Goal: Transaction & Acquisition: Download file/media

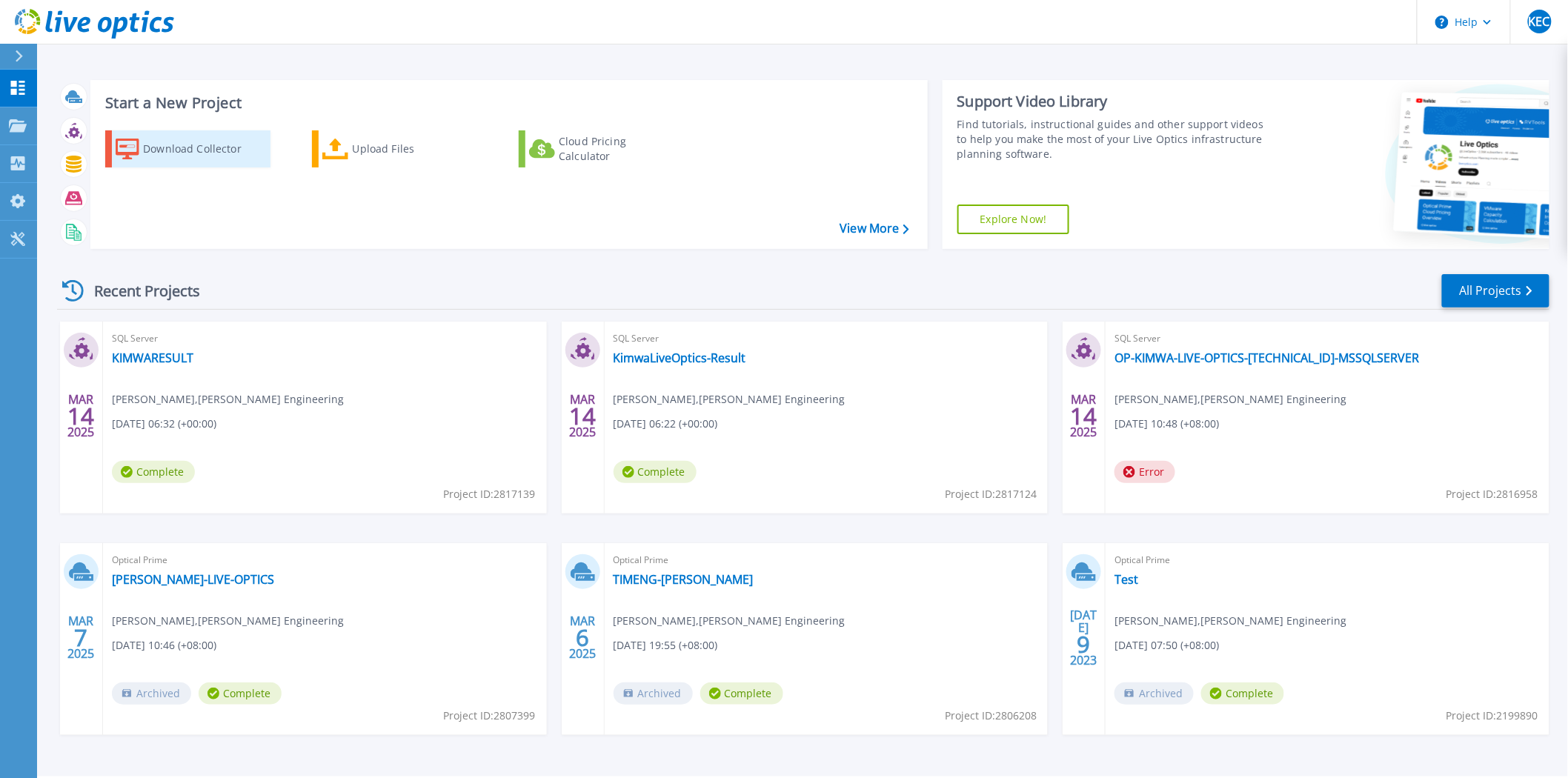
click at [213, 143] on div "Download Collector" at bounding box center [202, 149] width 118 height 30
click at [402, 423] on div "SQL Server KIMWARESULT Kevin Eurlin Calapano , TIM Engineering 03/14/2025, 06:3…" at bounding box center [325, 418] width 444 height 192
click at [87, 349] on icon at bounding box center [81, 348] width 24 height 23
click at [74, 350] on icon at bounding box center [81, 348] width 24 height 23
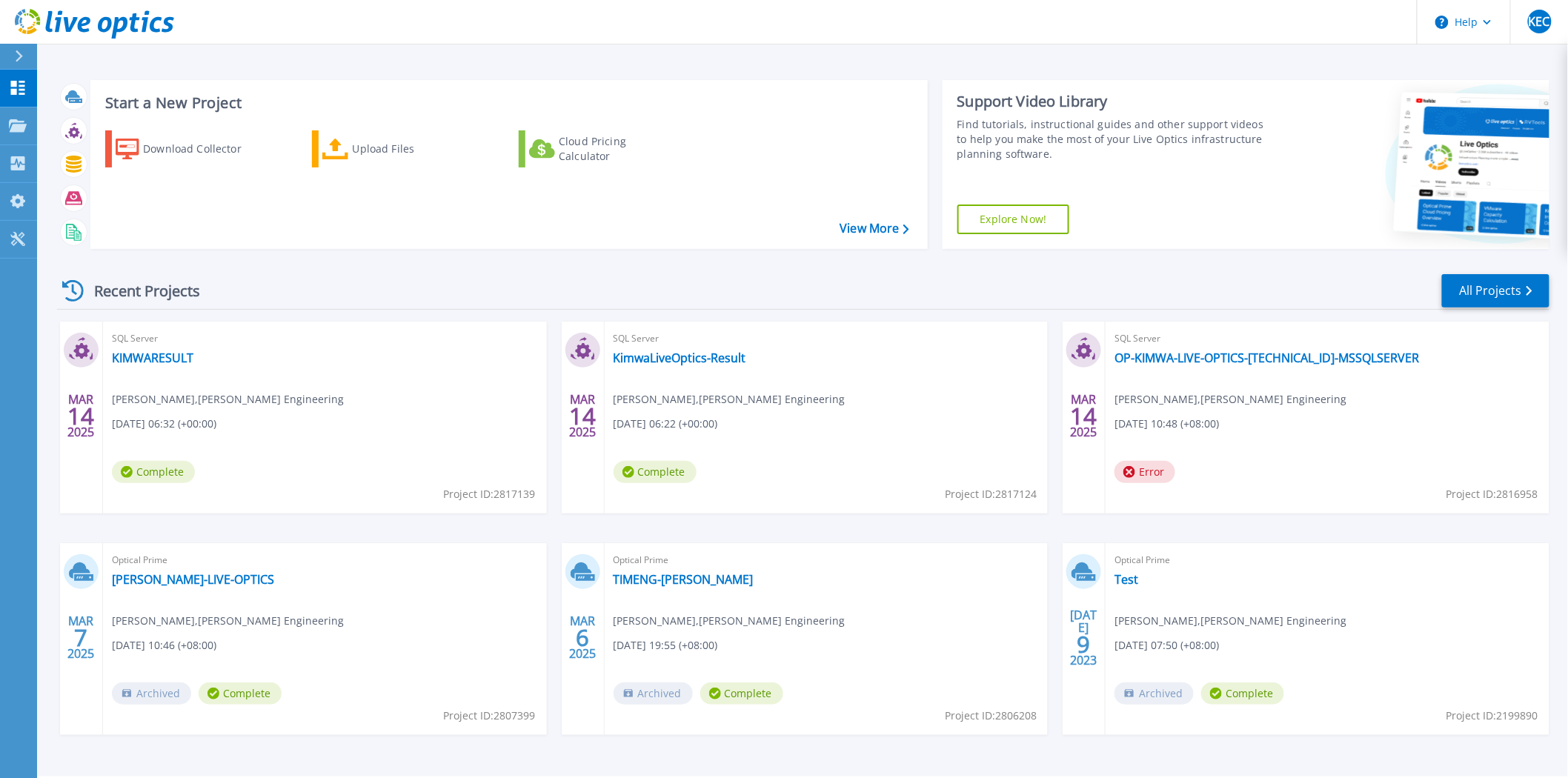
click at [80, 358] on icon at bounding box center [81, 348] width 24 height 23
click at [6, 192] on link "My Profile My Profile" at bounding box center [18, 202] width 37 height 38
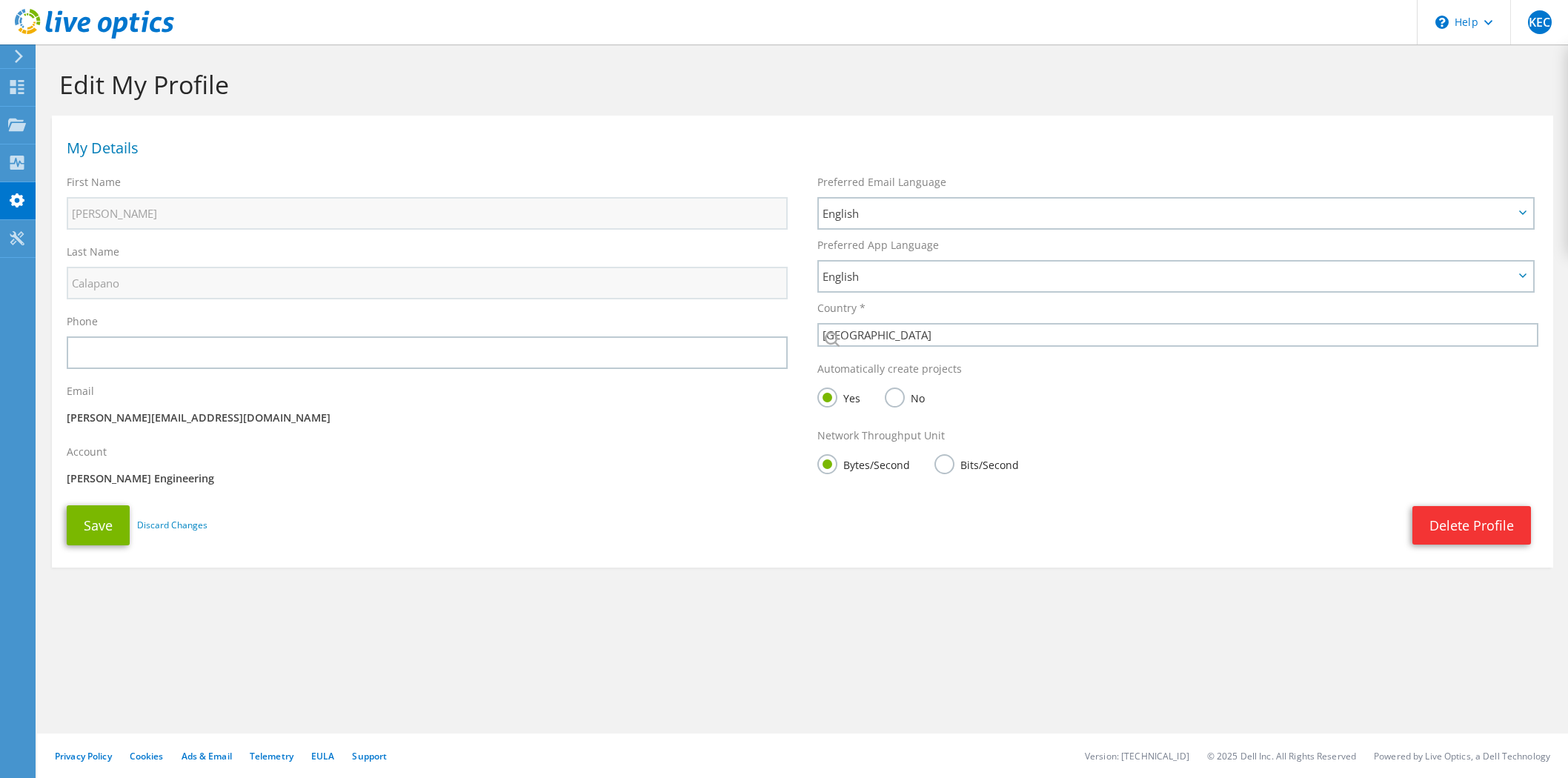
select select "171"
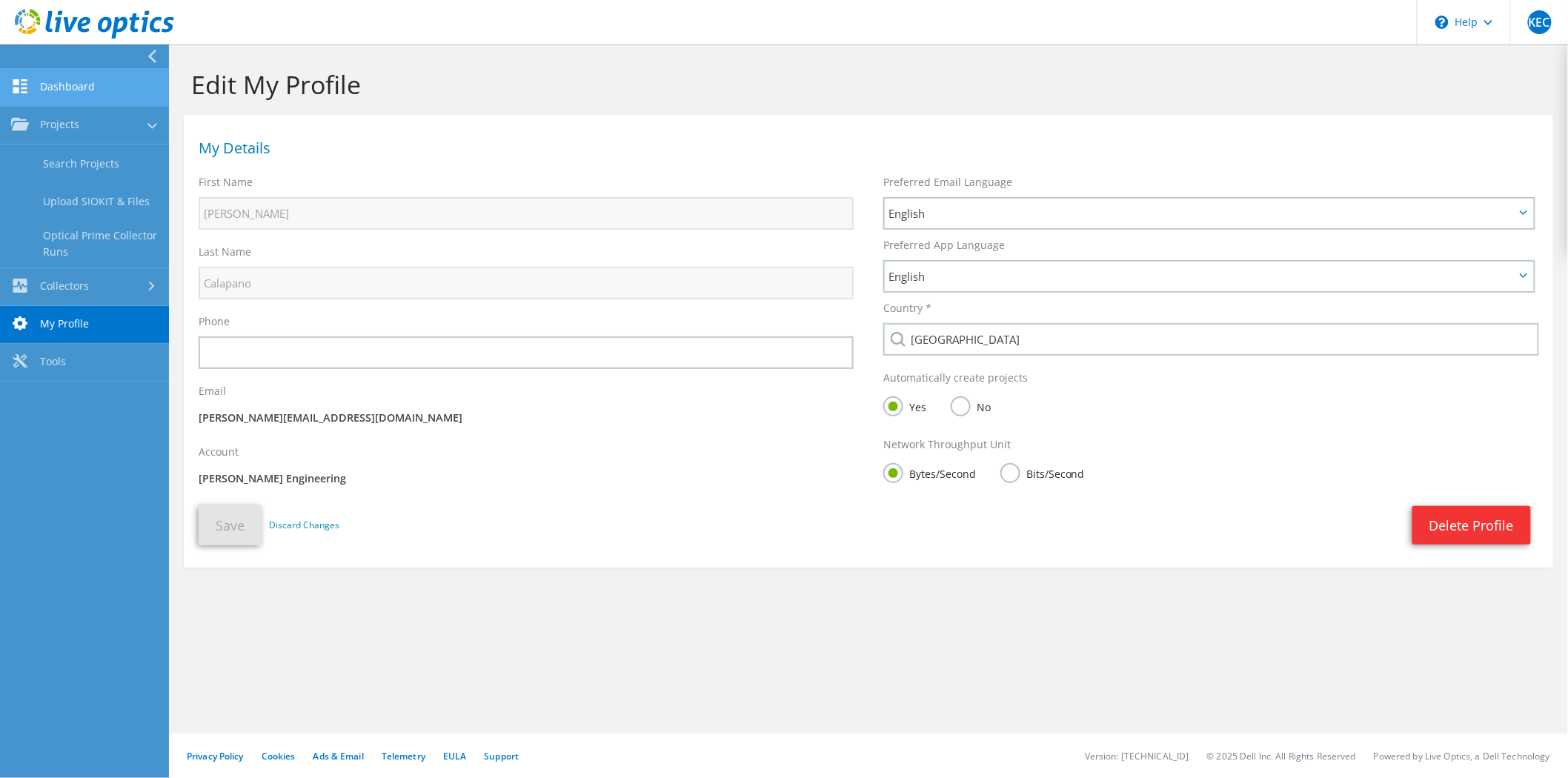
click at [27, 91] on icon at bounding box center [20, 86] width 18 height 14
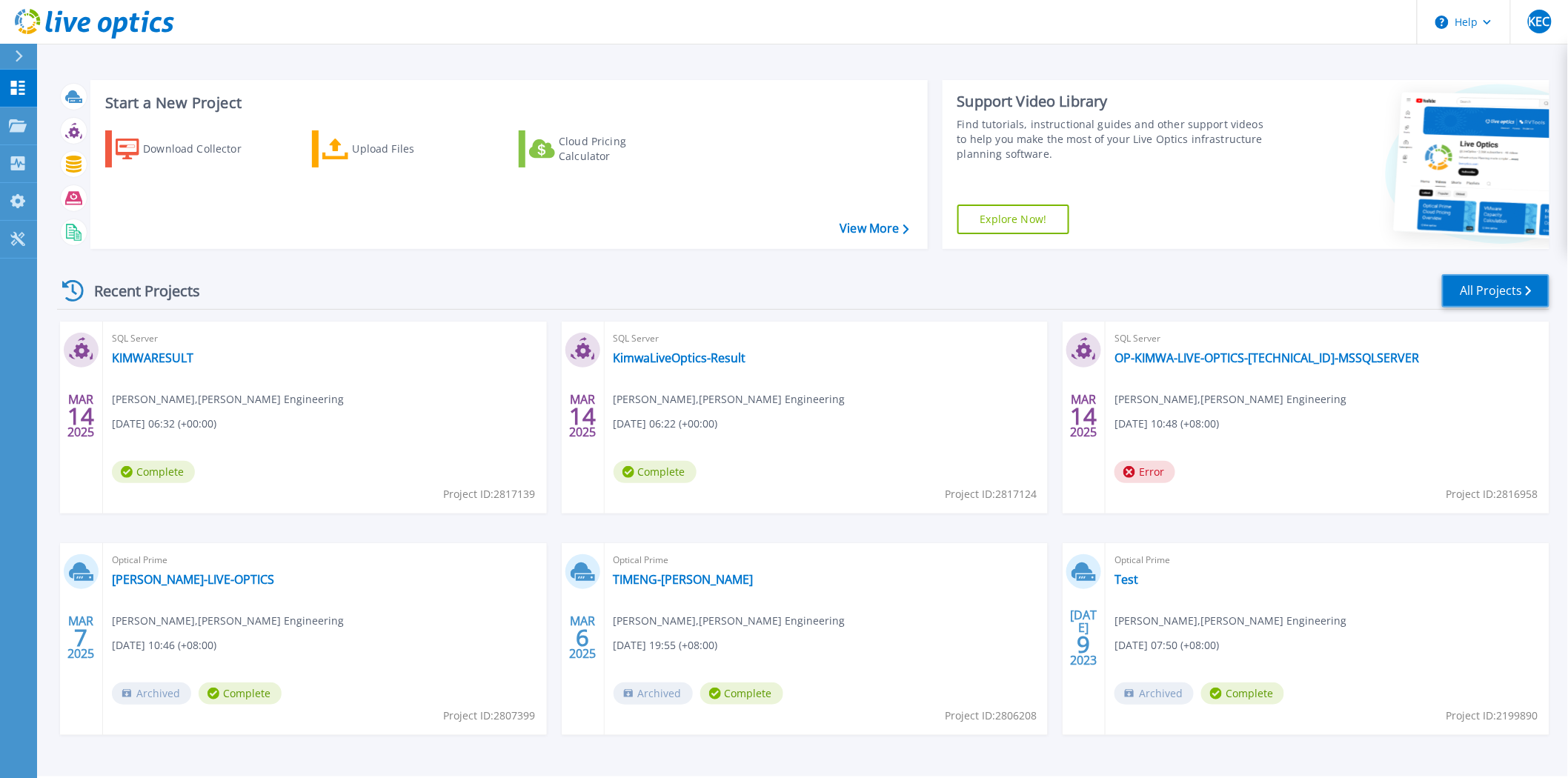
click at [1468, 305] on link "All Projects" at bounding box center [1496, 291] width 108 height 34
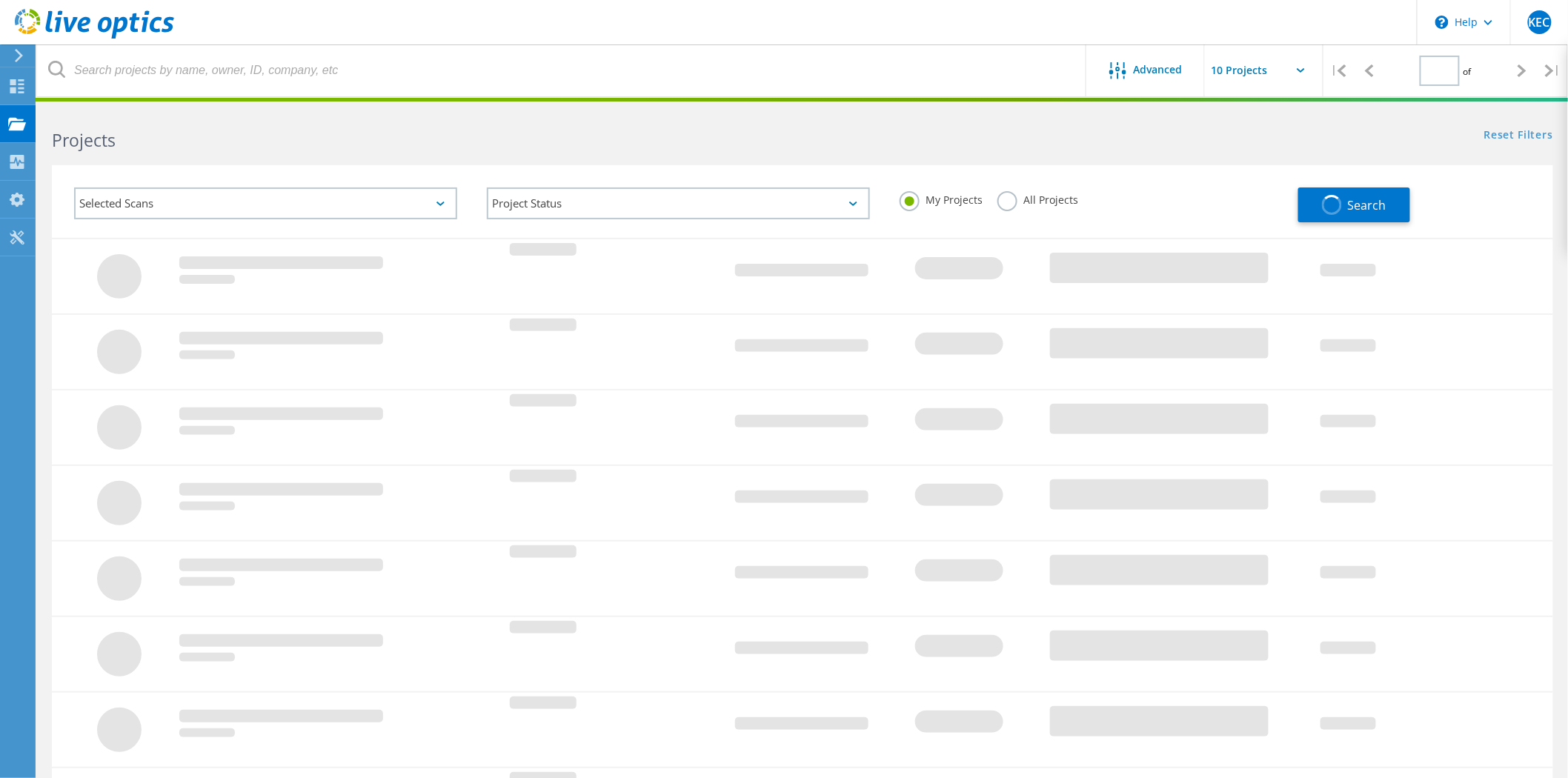
type input "1"
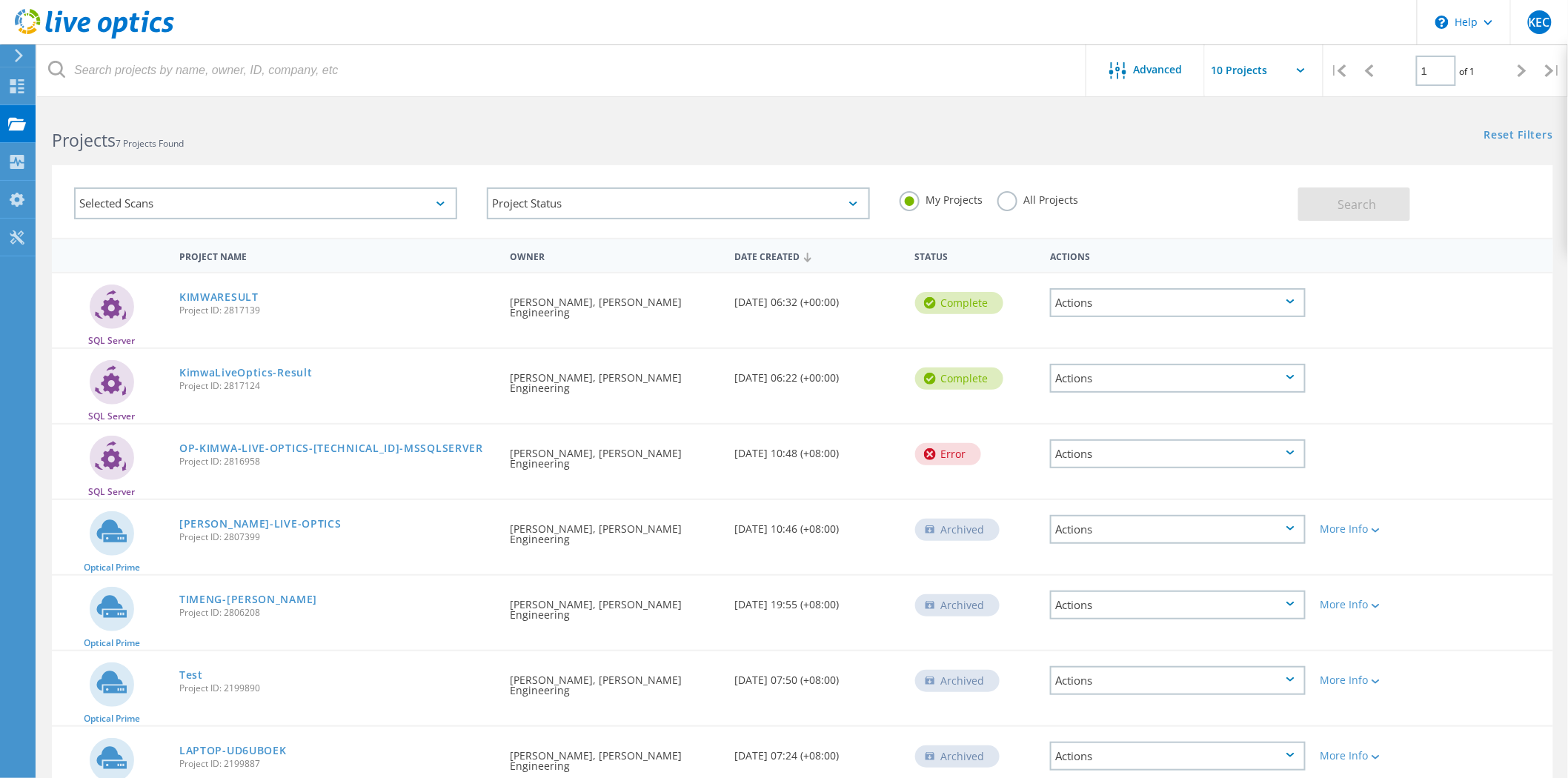
click at [1001, 196] on label "All Projects" at bounding box center [1038, 198] width 81 height 14
click at [0, 0] on input "All Projects" at bounding box center [0, 0] width 0 height 0
click at [921, 199] on label "My Projects" at bounding box center [941, 198] width 83 height 14
click at [0, 0] on input "My Projects" at bounding box center [0, 0] width 0 height 0
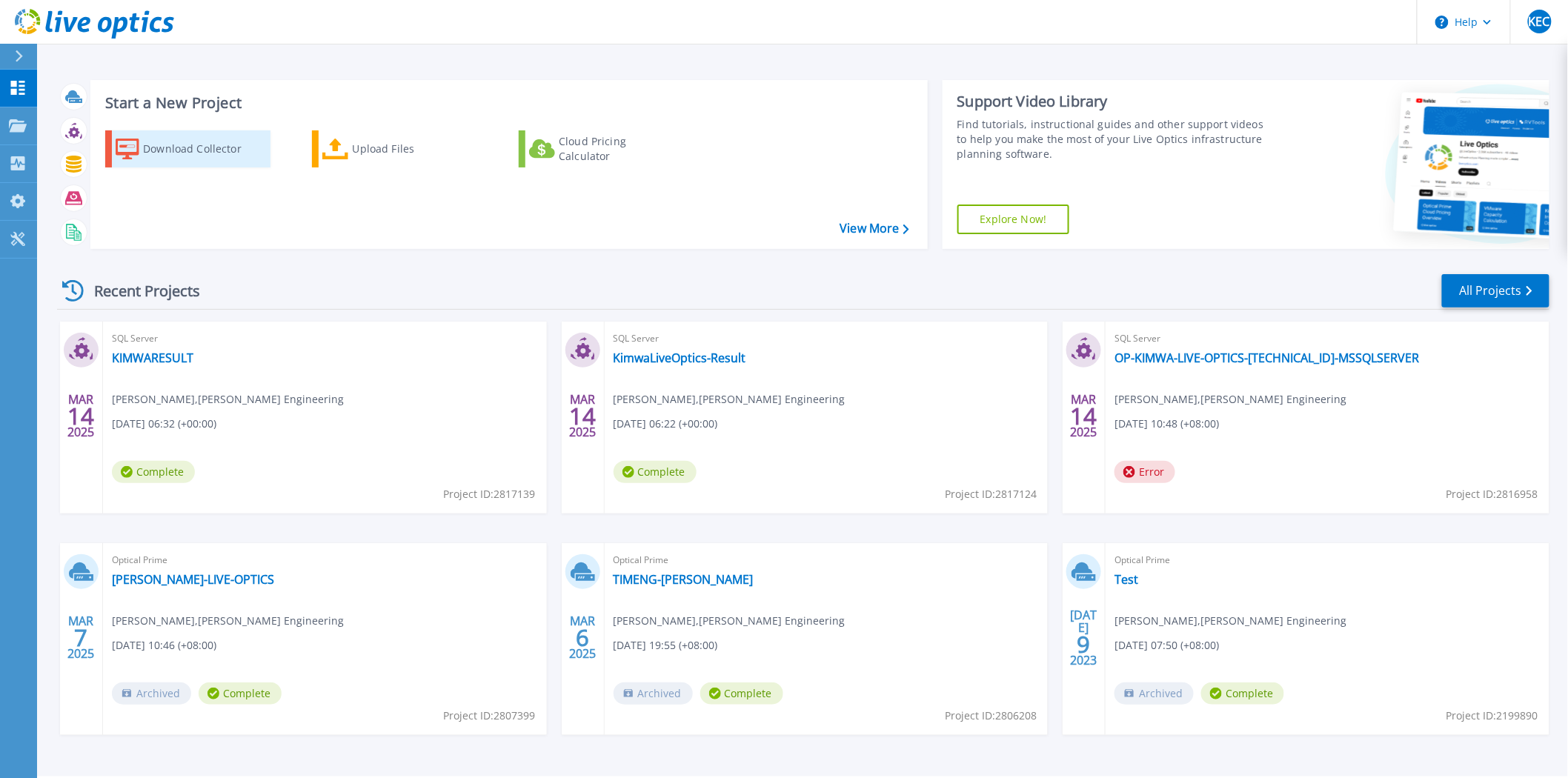
click at [206, 152] on div "Download Collector" at bounding box center [202, 149] width 118 height 30
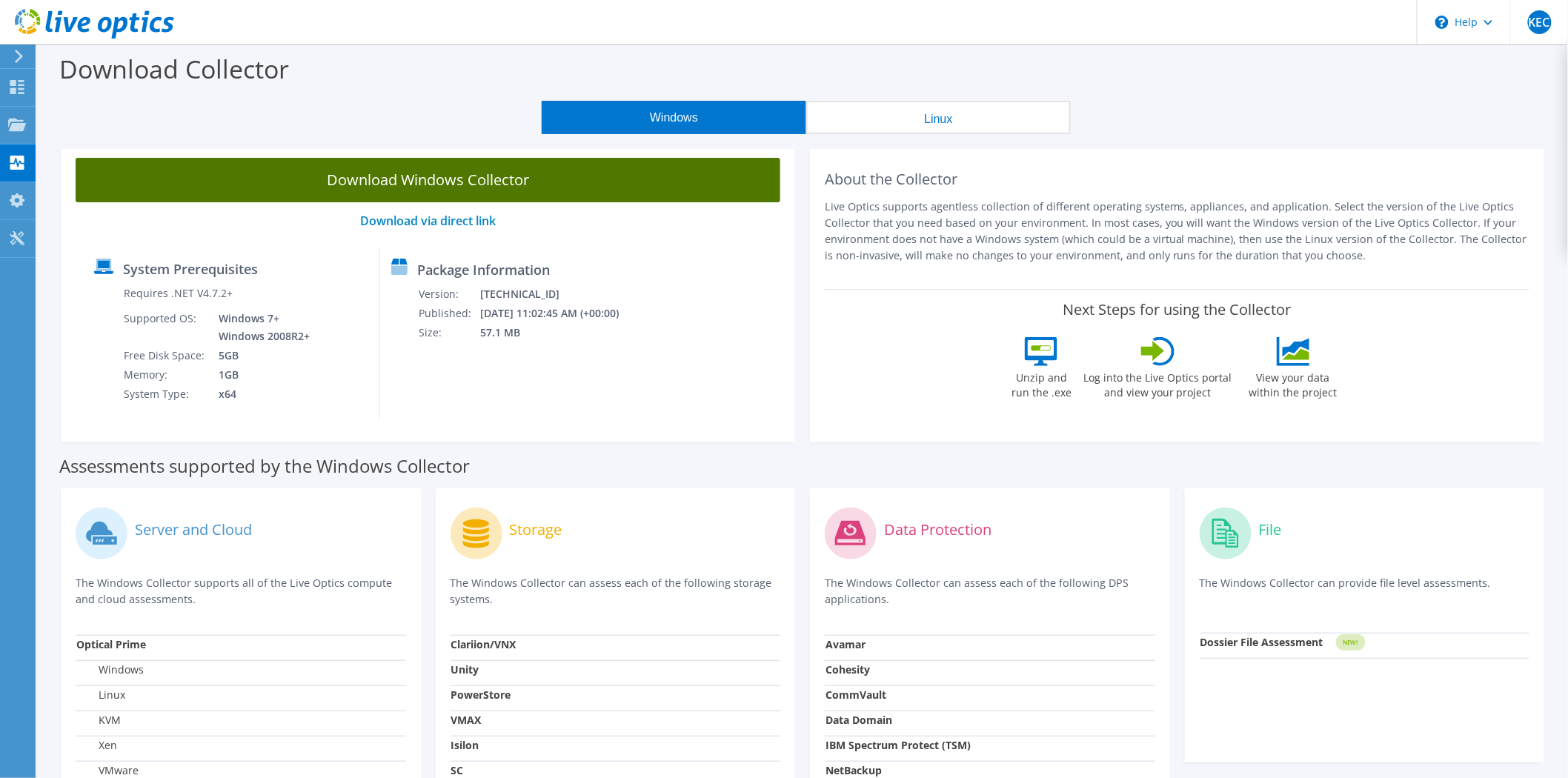
click at [529, 194] on link "Download Windows Collector" at bounding box center [428, 179] width 705 height 44
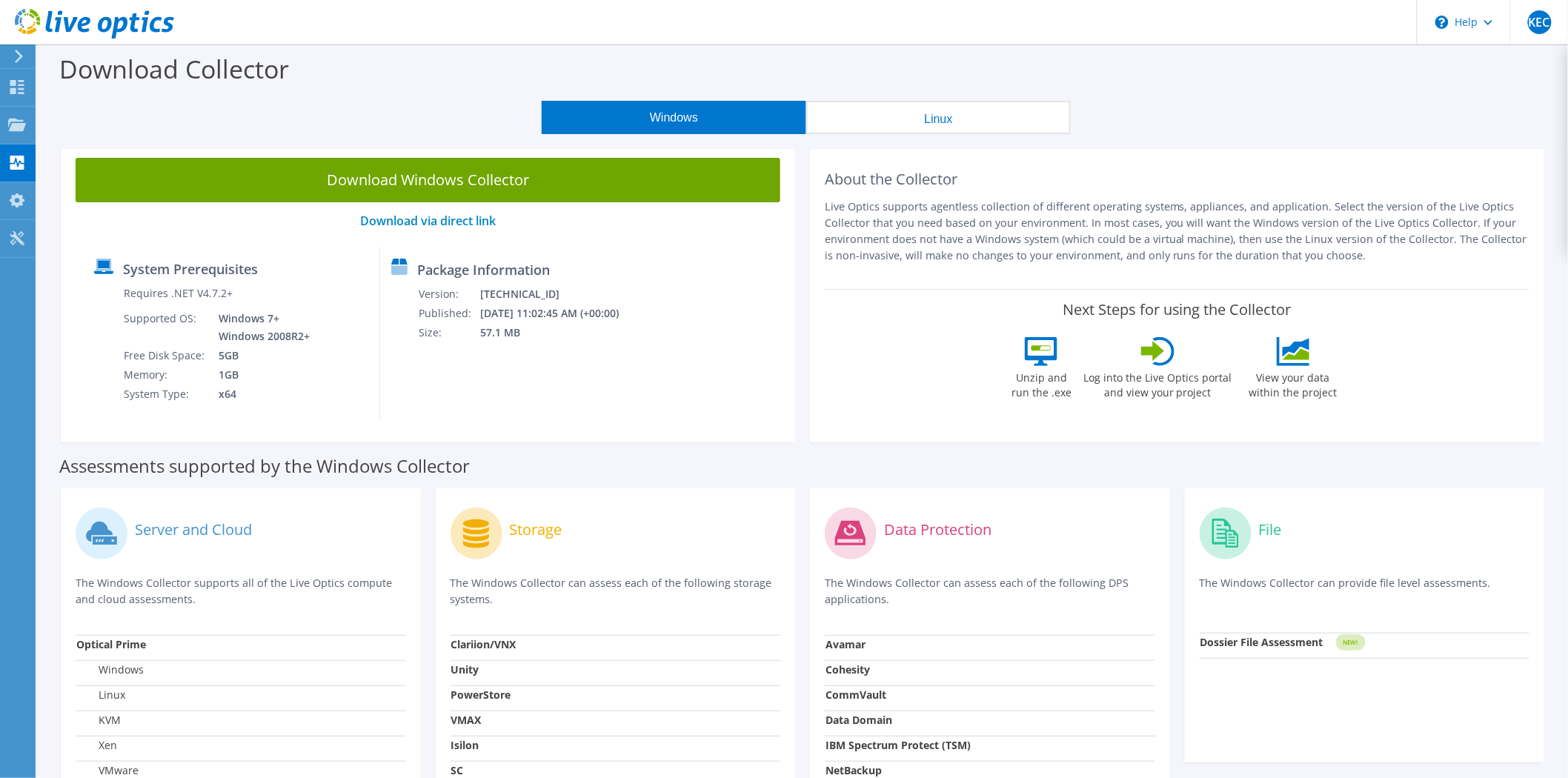
click at [933, 111] on button "Linux" at bounding box center [938, 117] width 265 height 34
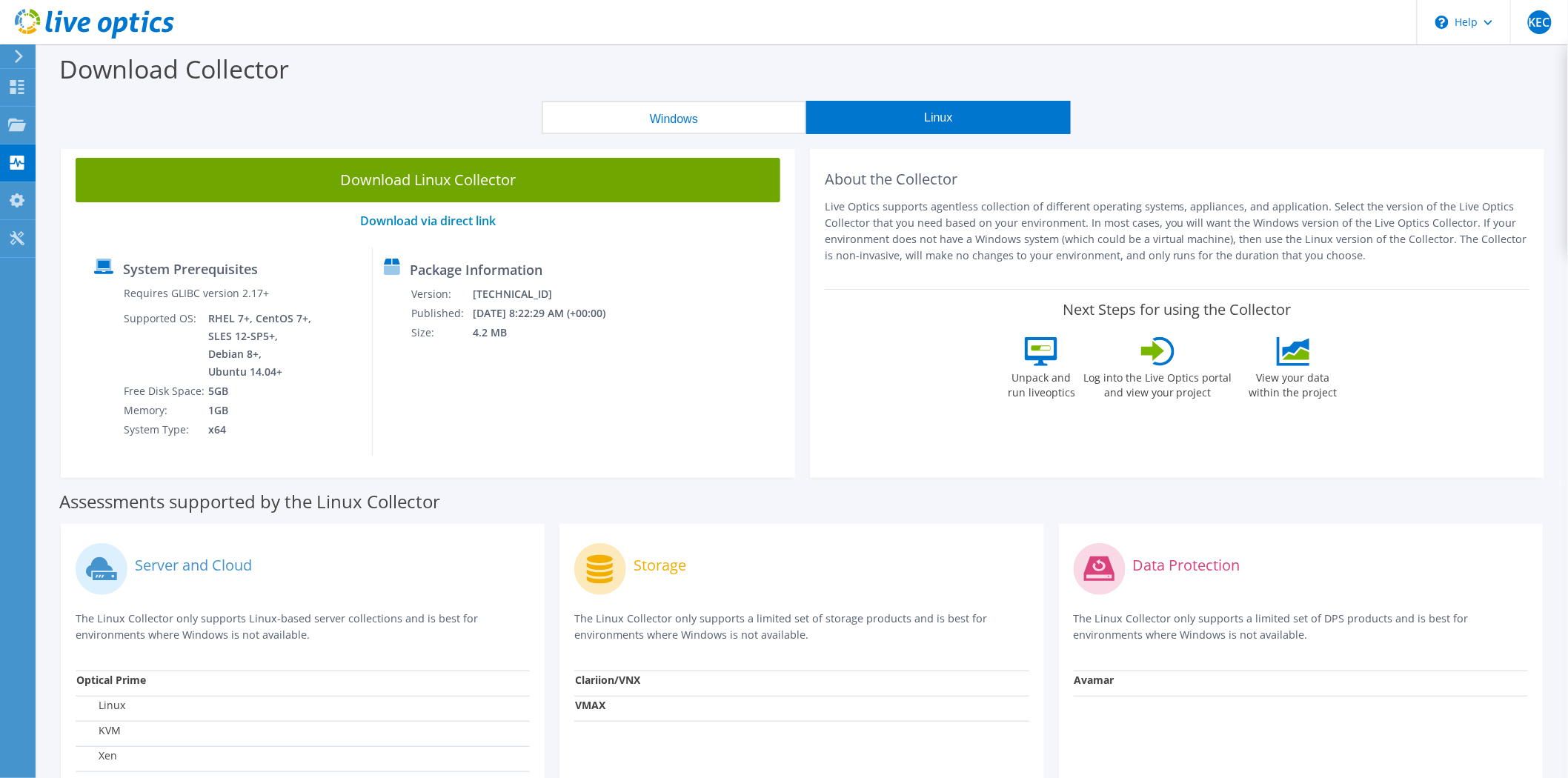
click at [744, 116] on button "Windows" at bounding box center [674, 117] width 265 height 34
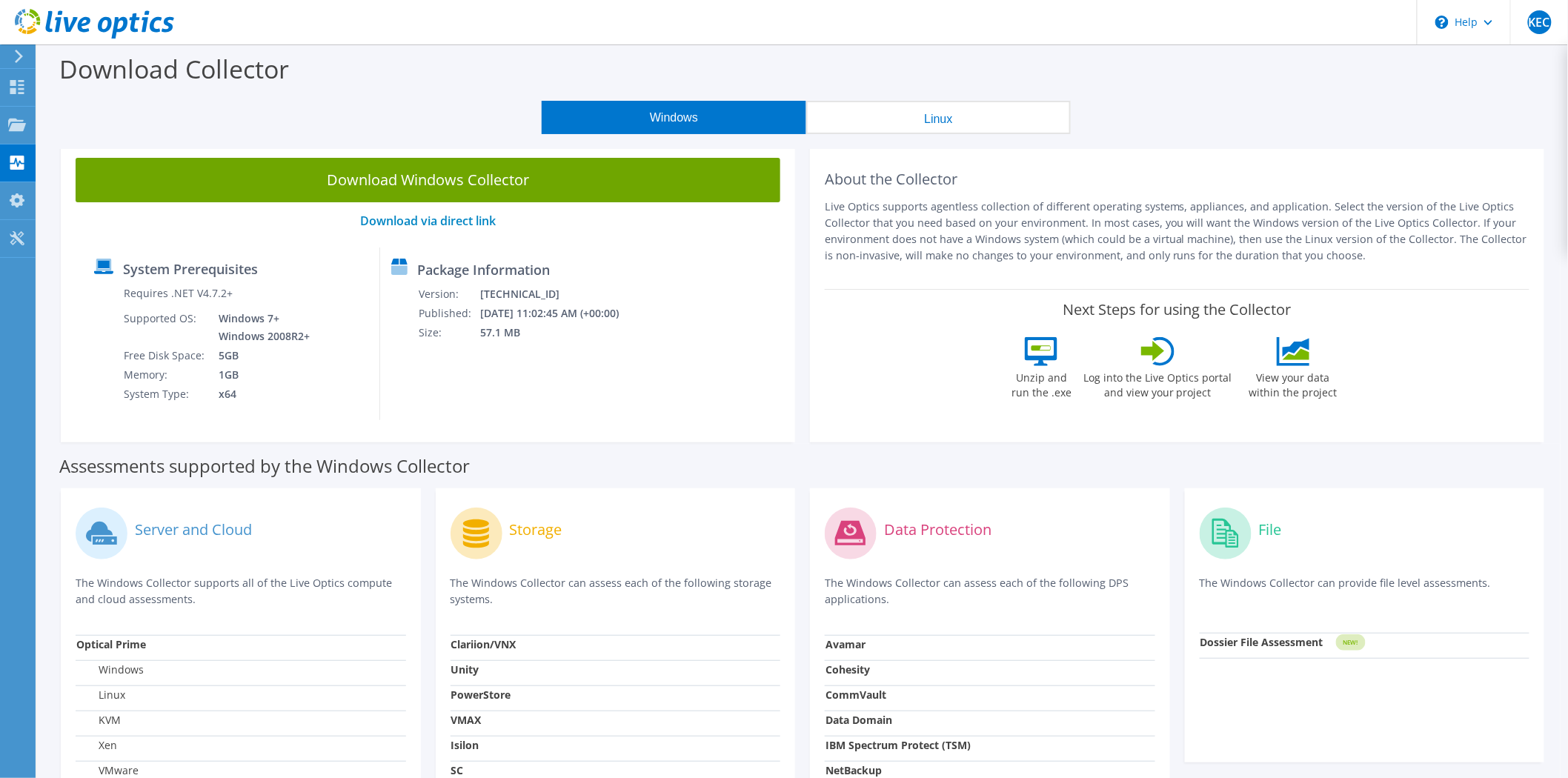
click at [853, 107] on button "Linux" at bounding box center [938, 117] width 265 height 34
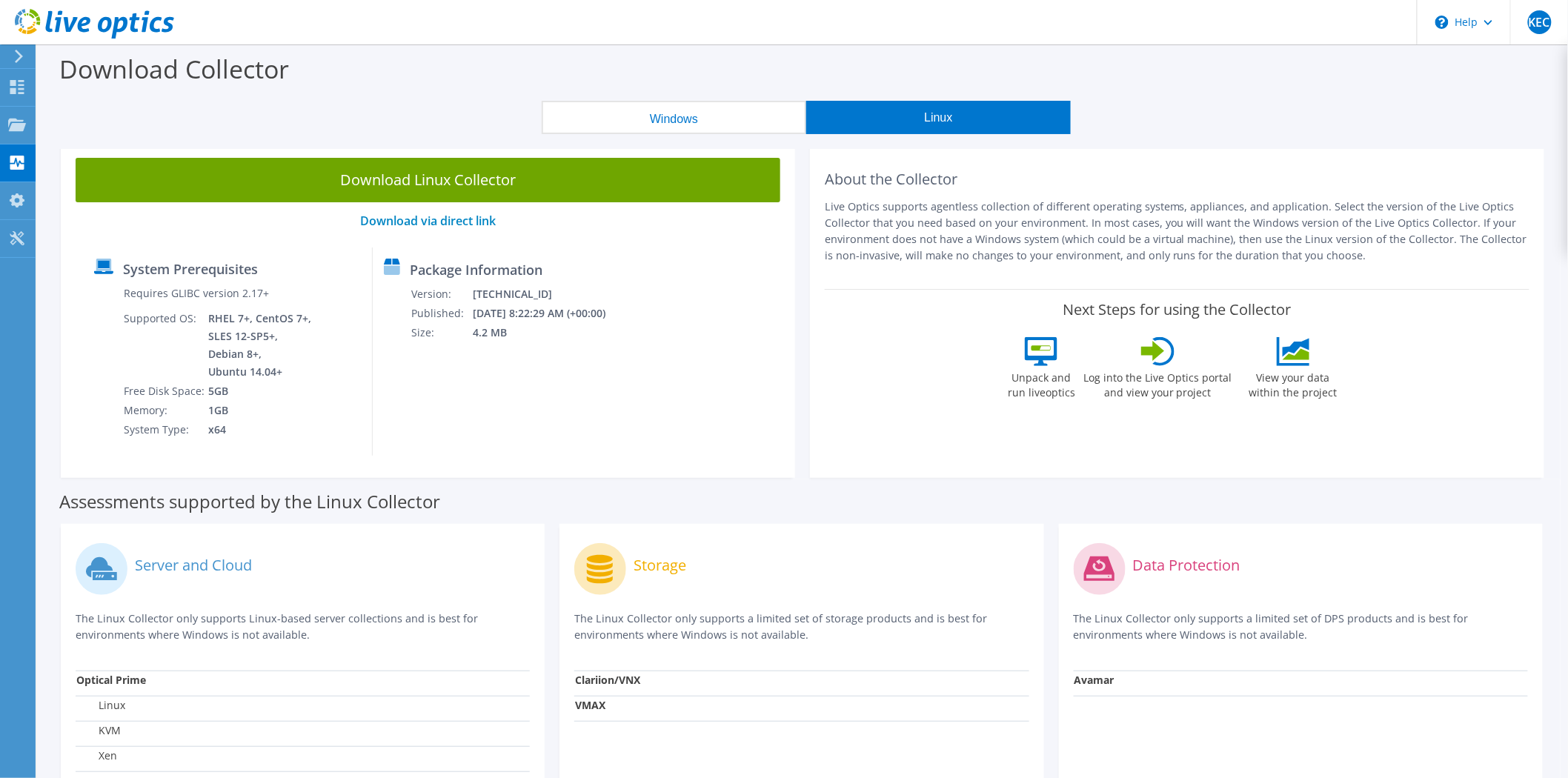
click at [702, 119] on button "Windows" at bounding box center [674, 117] width 265 height 34
